Goal: Check status: Check status

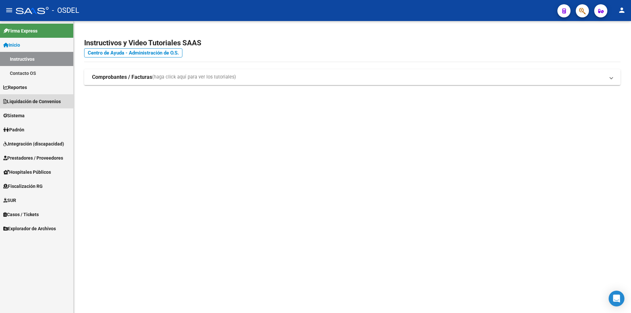
click at [34, 101] on span "Liquidación de Convenios" at bounding box center [31, 101] width 57 height 7
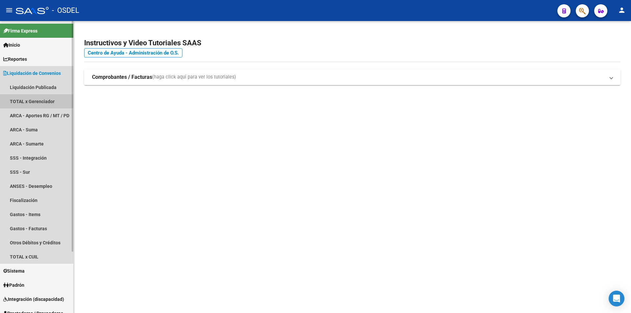
click at [37, 99] on link "TOTAL x Gerenciador" at bounding box center [36, 101] width 73 height 14
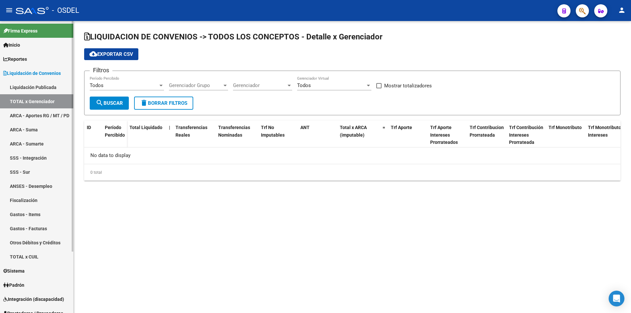
checkbox input "true"
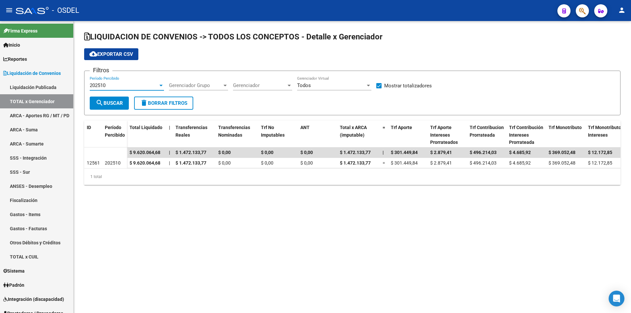
click at [161, 85] on div at bounding box center [161, 85] width 6 height 5
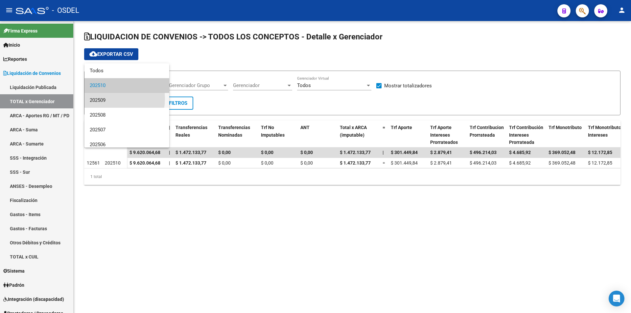
click at [108, 99] on span "202509" at bounding box center [127, 100] width 74 height 15
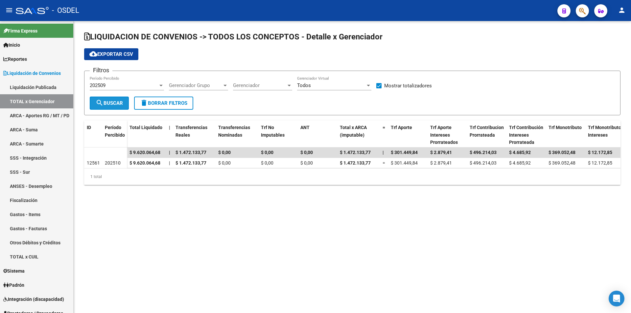
click at [109, 102] on span "search Buscar" at bounding box center [109, 103] width 27 height 6
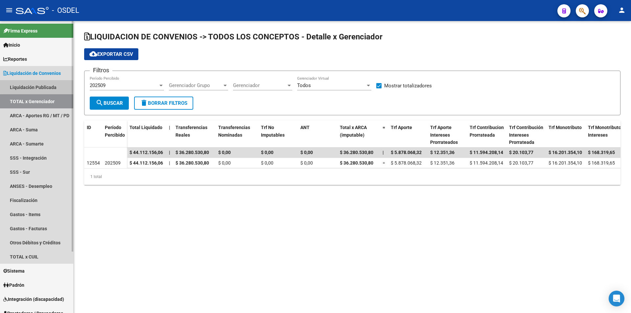
click at [46, 86] on link "Liquidación Publicada" at bounding box center [36, 87] width 73 height 14
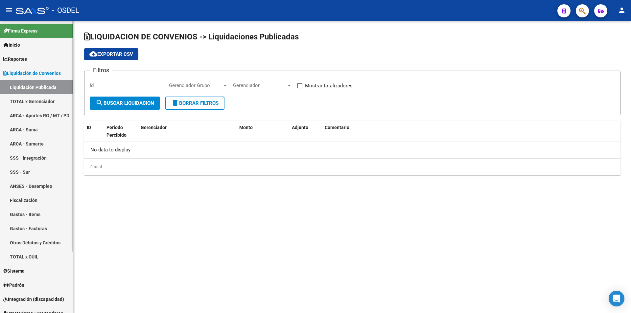
checkbox input "true"
